Goal: Task Accomplishment & Management: Use online tool/utility

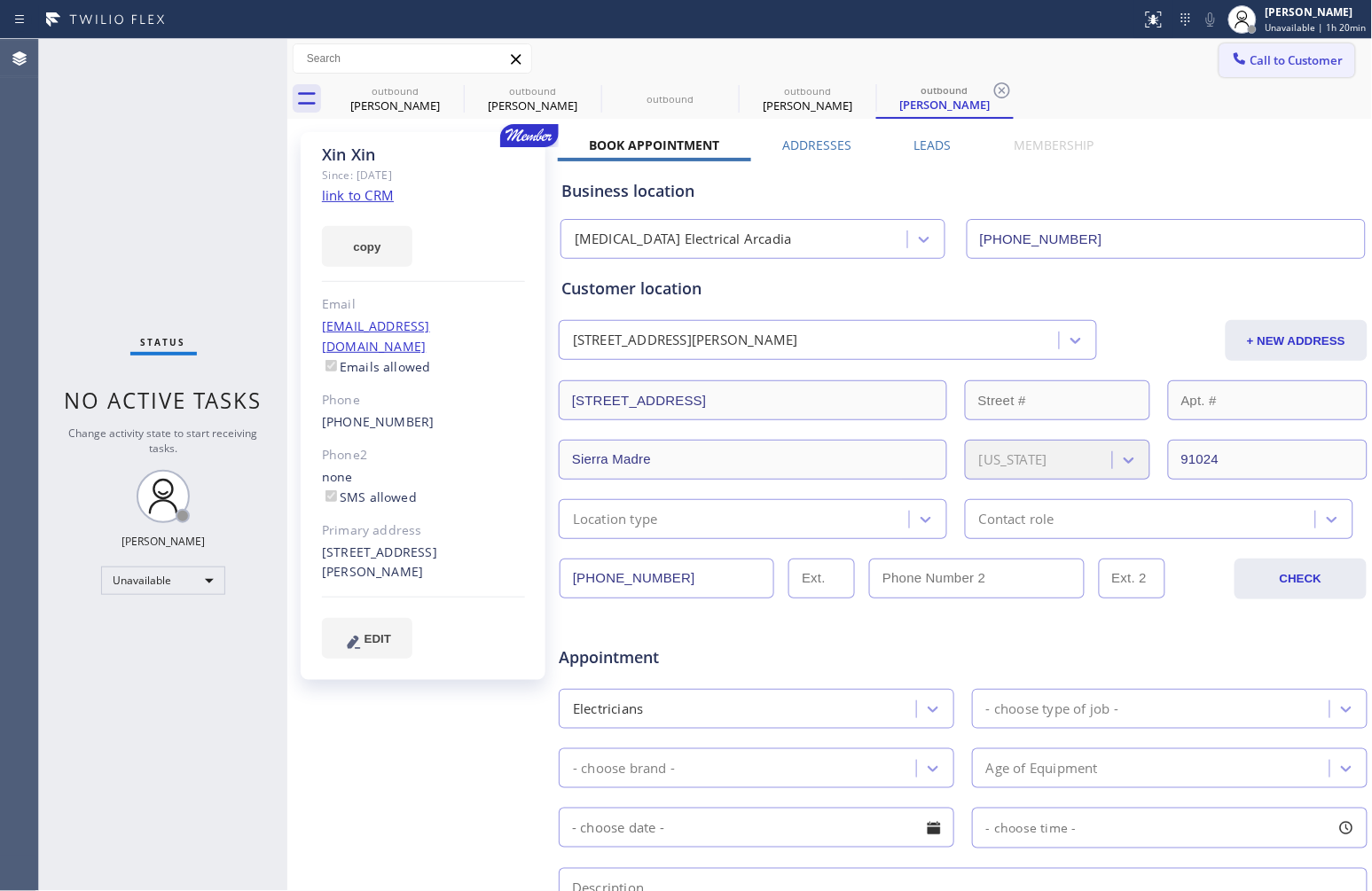
click at [1296, 60] on span "Call to Customer" at bounding box center [1296, 60] width 93 height 16
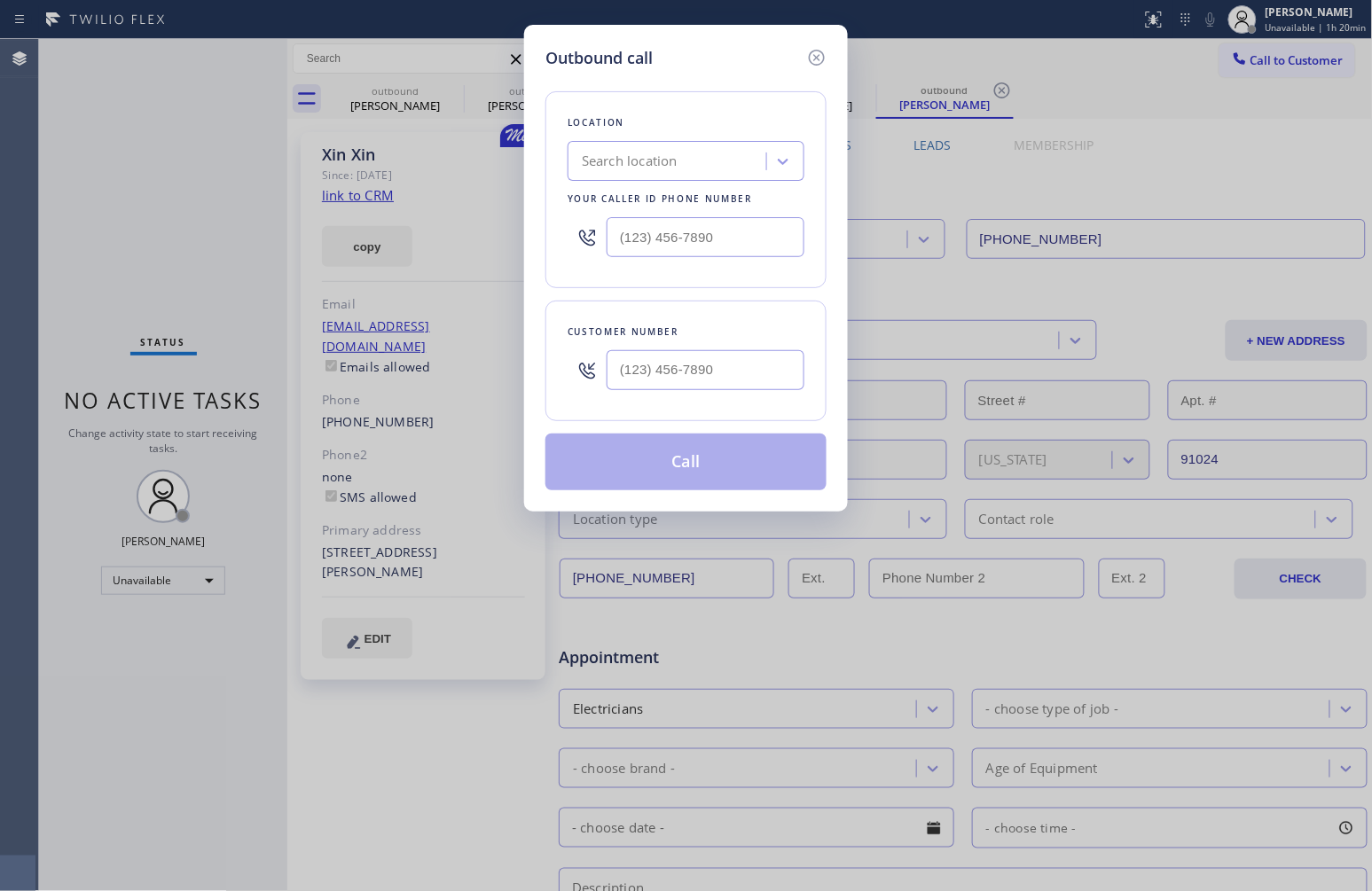
click at [747, 391] on div at bounding box center [705, 369] width 198 height 57
drag, startPoint x: 737, startPoint y: 376, endPoint x: 446, endPoint y: 373, distance: 291.0
click at [479, 393] on div "Outbound call Location Search location Your caller id phone number Customer num…" at bounding box center [686, 445] width 1372 height 891
paste input "323) 610-8323"
type input "[PHONE_NUMBER]"
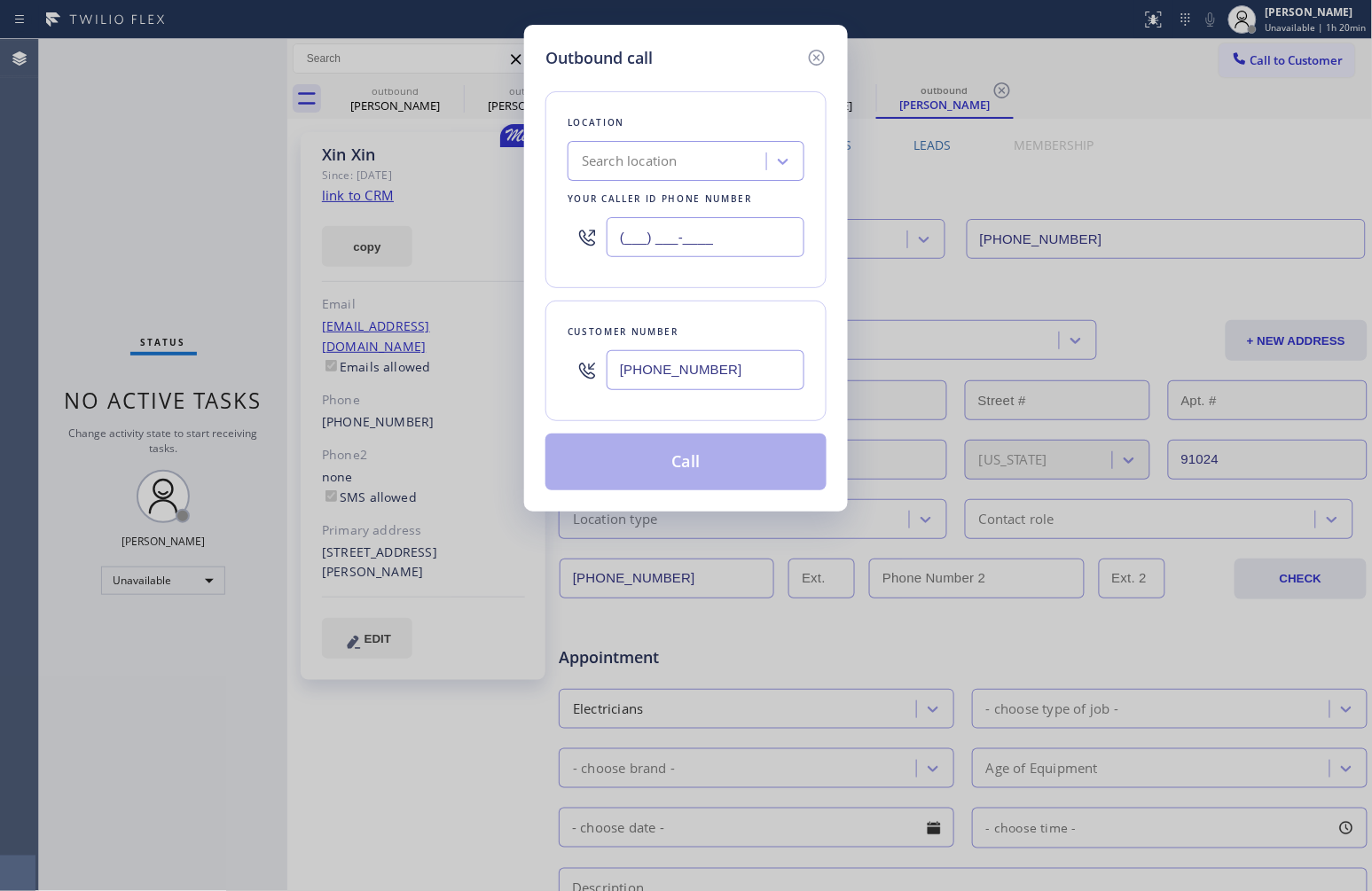
drag, startPoint x: 755, startPoint y: 244, endPoint x: 539, endPoint y: 258, distance: 216.5
click at [544, 258] on div "Outbound call Location Search location Your caller id phone number (___) ___-__…" at bounding box center [686, 268] width 324 height 486
paste input "213) 204-5927"
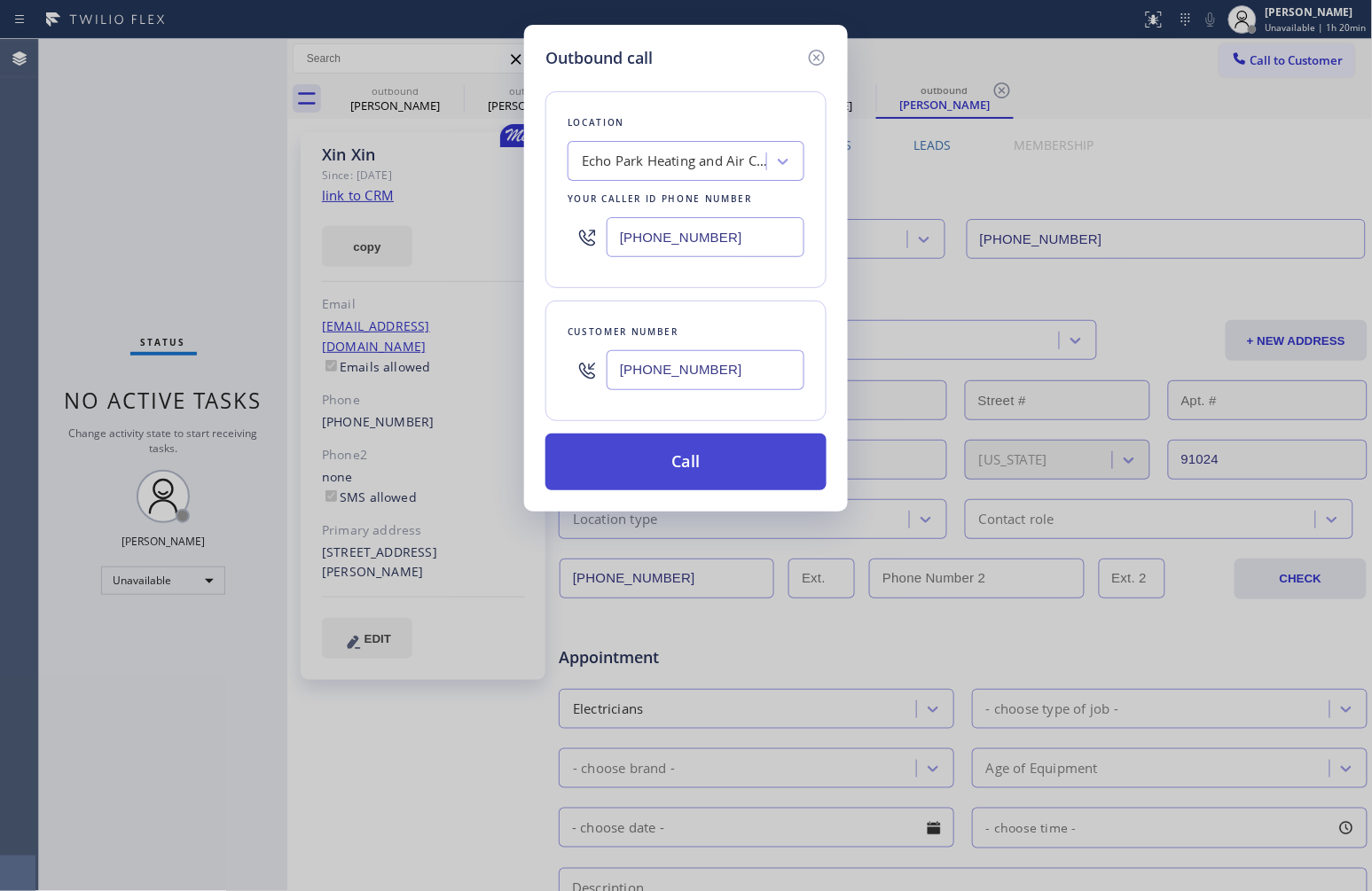
type input "[PHONE_NUMBER]"
click at [706, 448] on button "Call" at bounding box center [686, 462] width 281 height 56
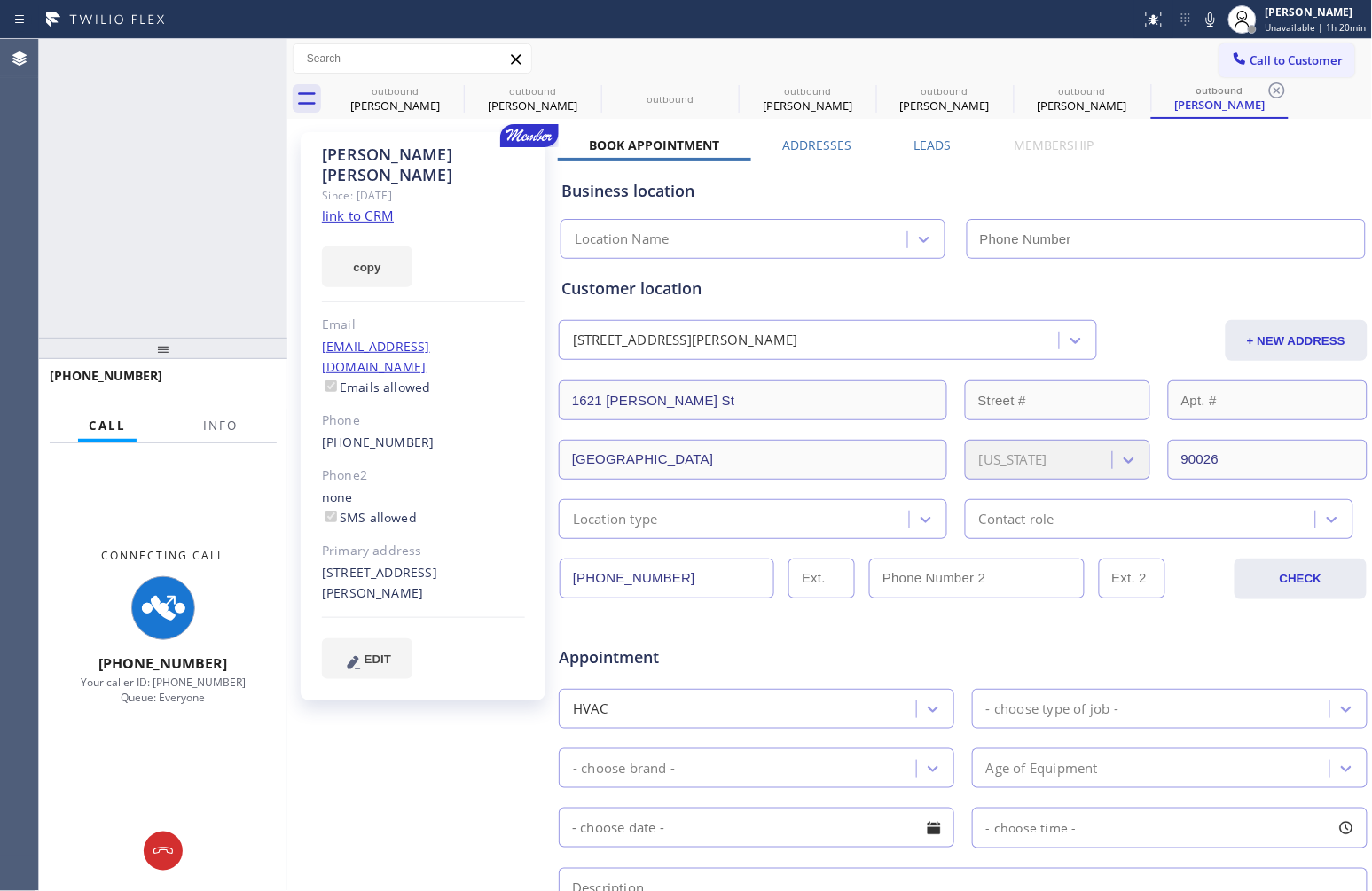
type input "[PHONE_NUMBER]"
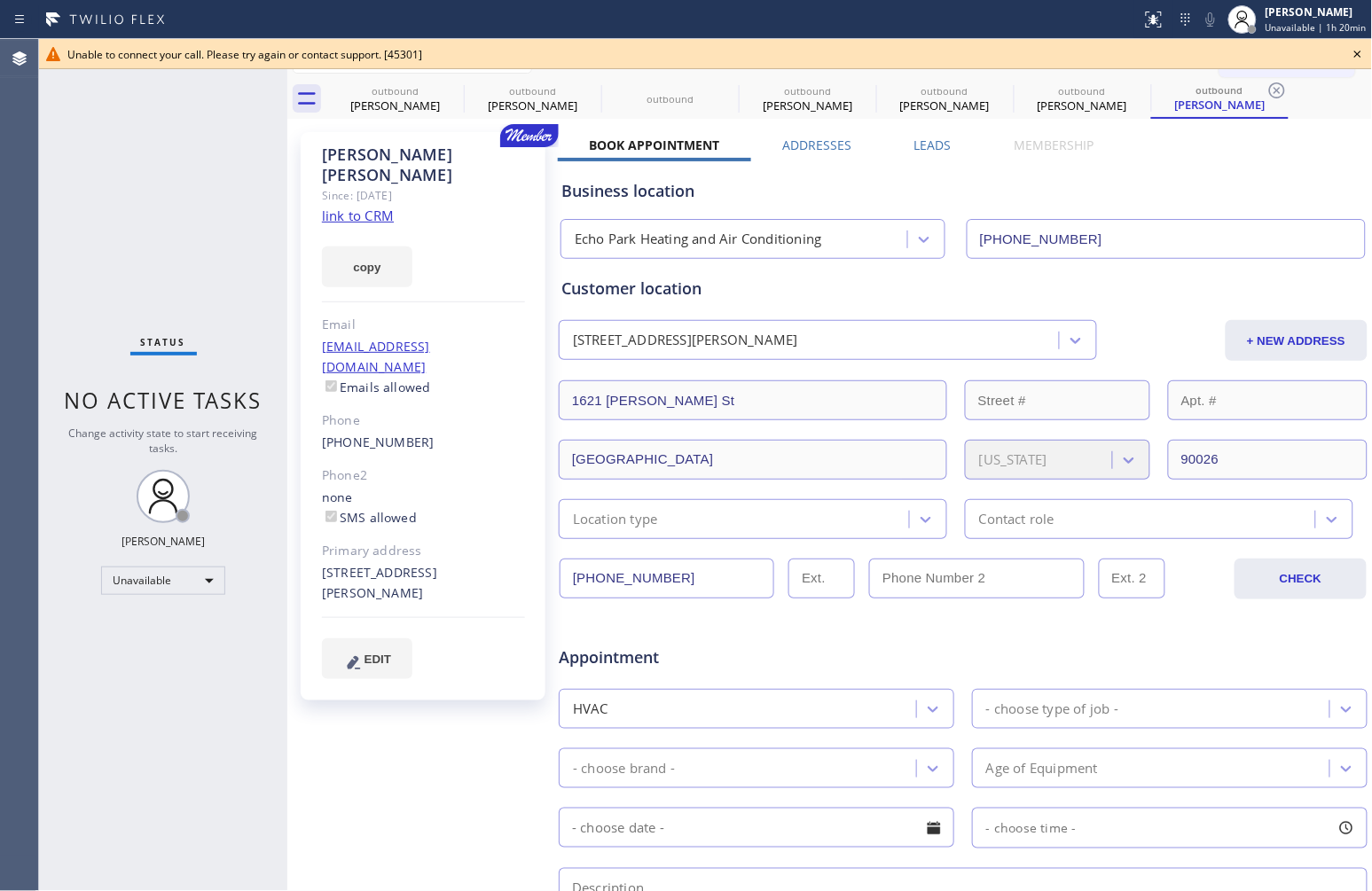
click at [463, 192] on div "[PERSON_NAME] Since: [DATE] link to CRM copy Email [EMAIL_ADDRESS][DOMAIN_NAME]…" at bounding box center [423, 416] width 245 height 568
click at [1359, 50] on icon at bounding box center [1357, 54] width 22 height 22
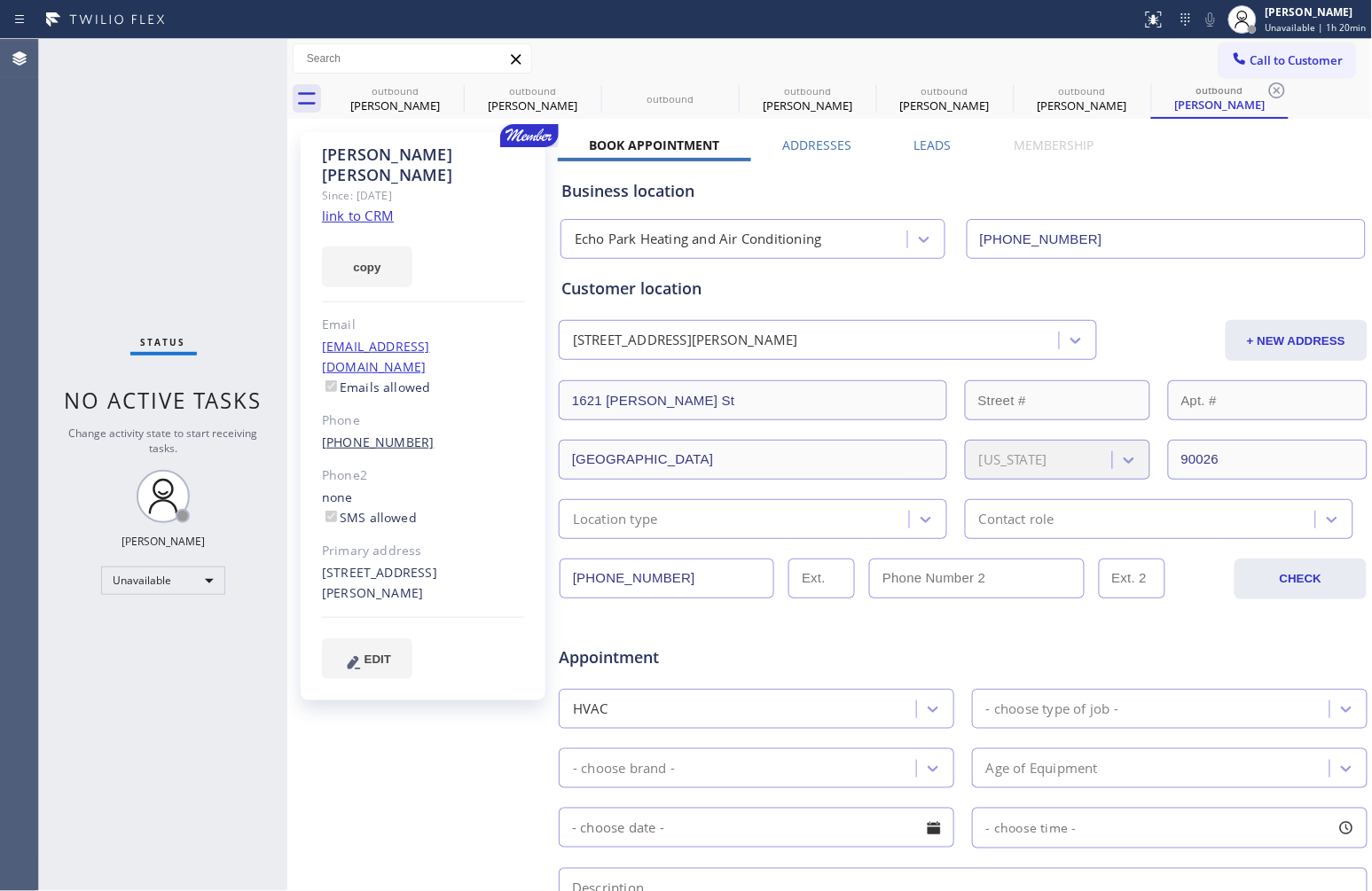
click at [373, 434] on link "[PHONE_NUMBER]" at bounding box center [378, 442] width 113 height 17
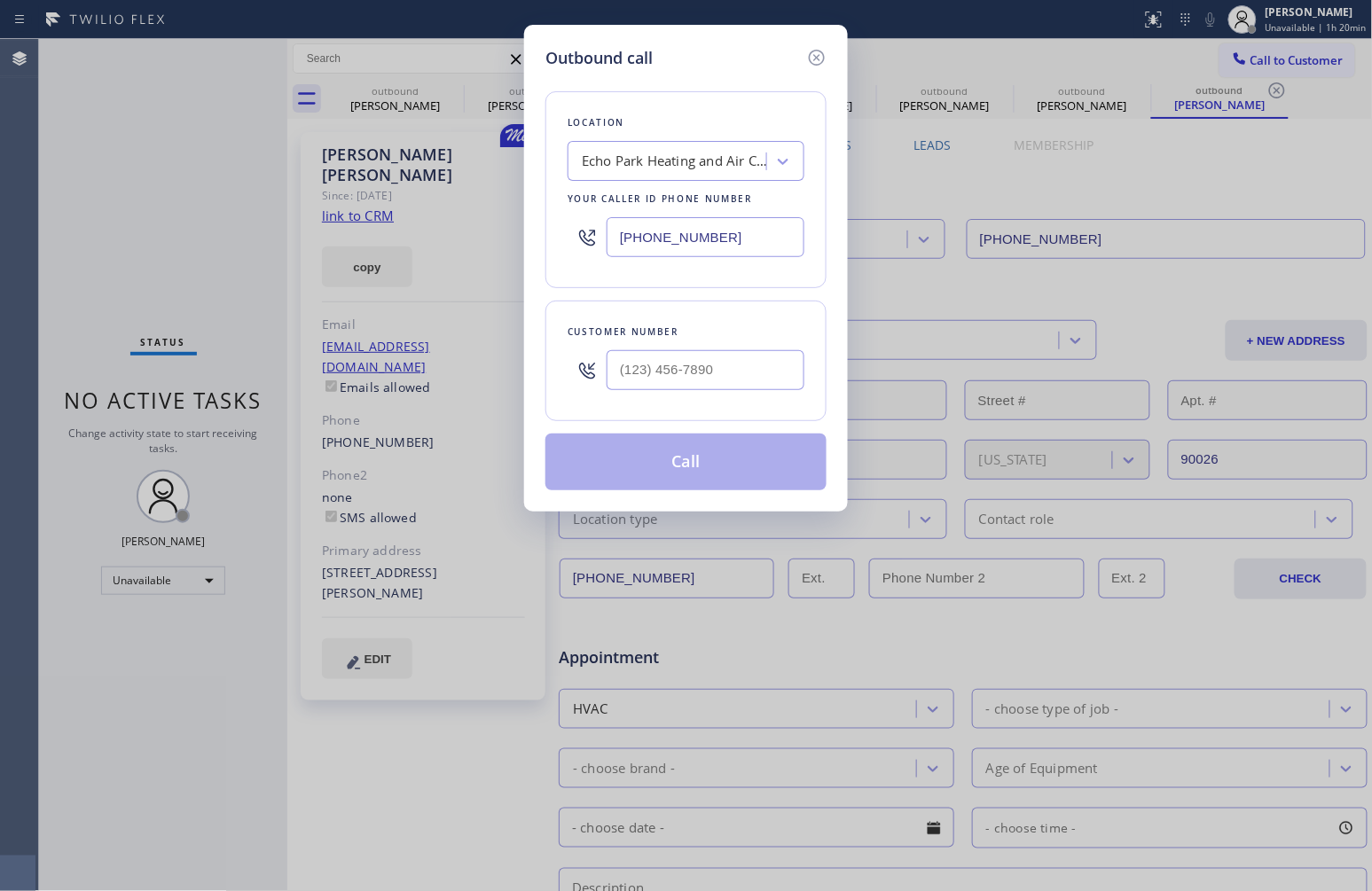
type input "[PHONE_NUMBER]"
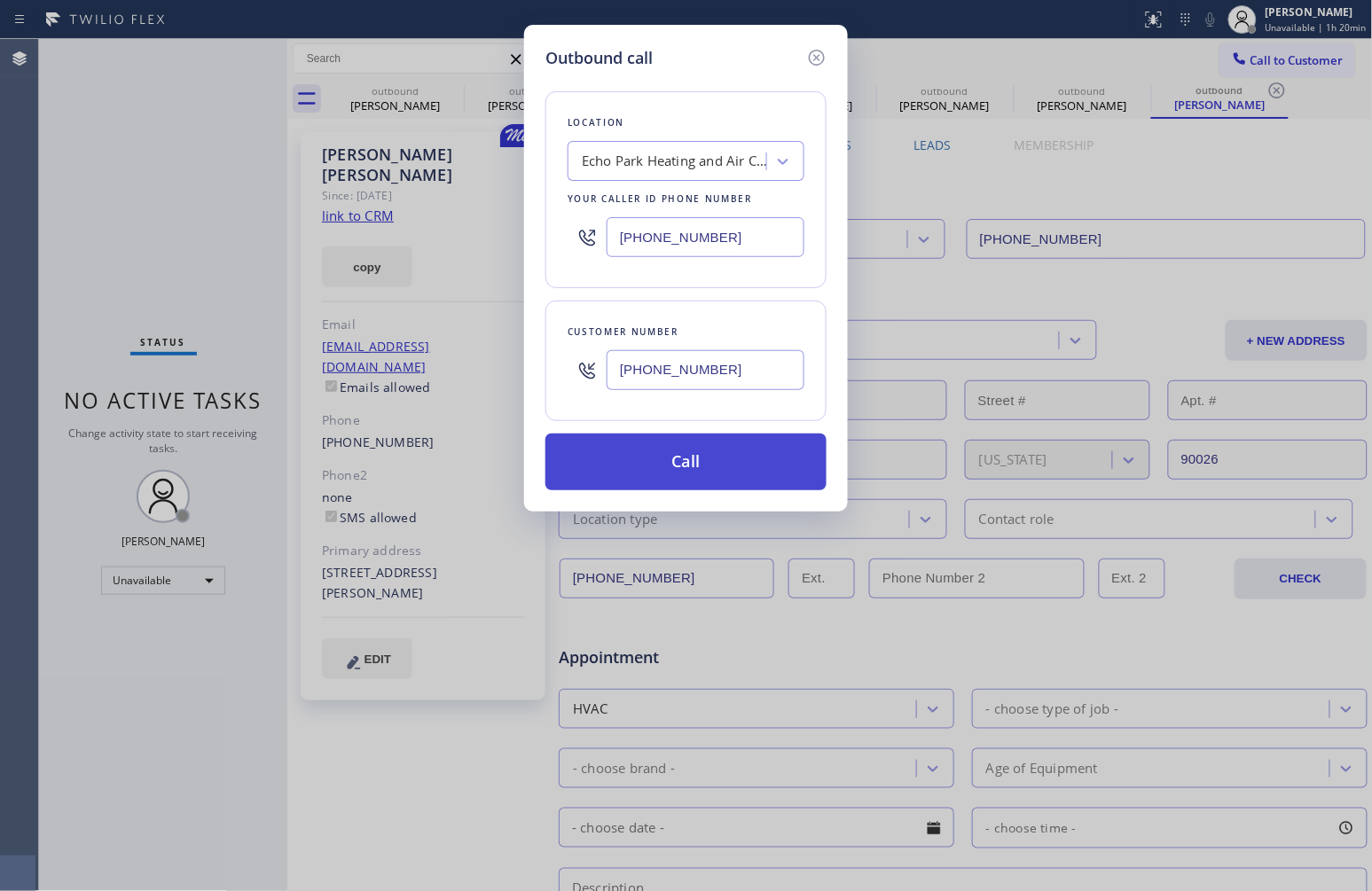
click at [716, 459] on button "Call" at bounding box center [686, 462] width 281 height 56
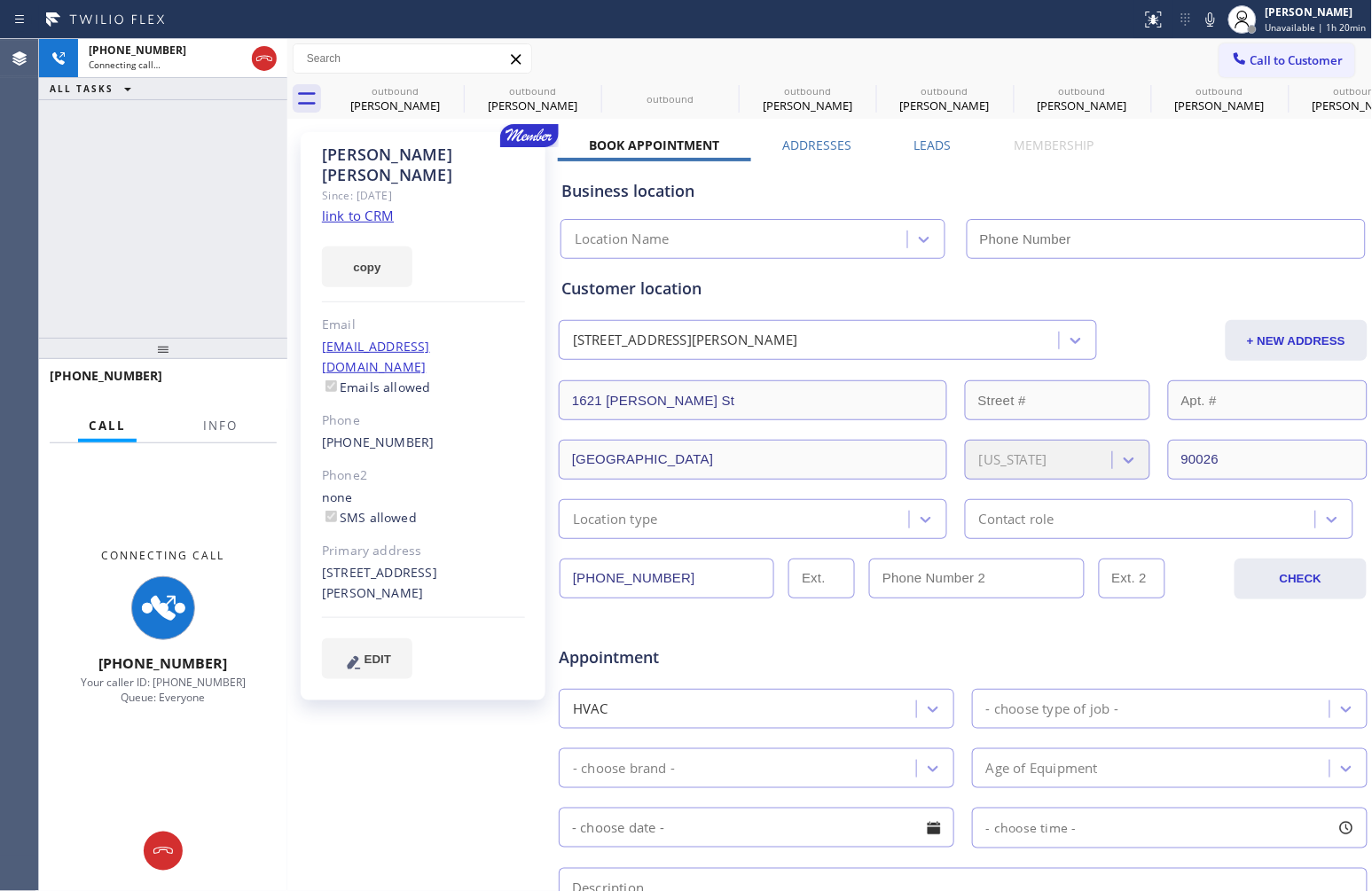
type input "[PHONE_NUMBER]"
